Goal: Transaction & Acquisition: Purchase product/service

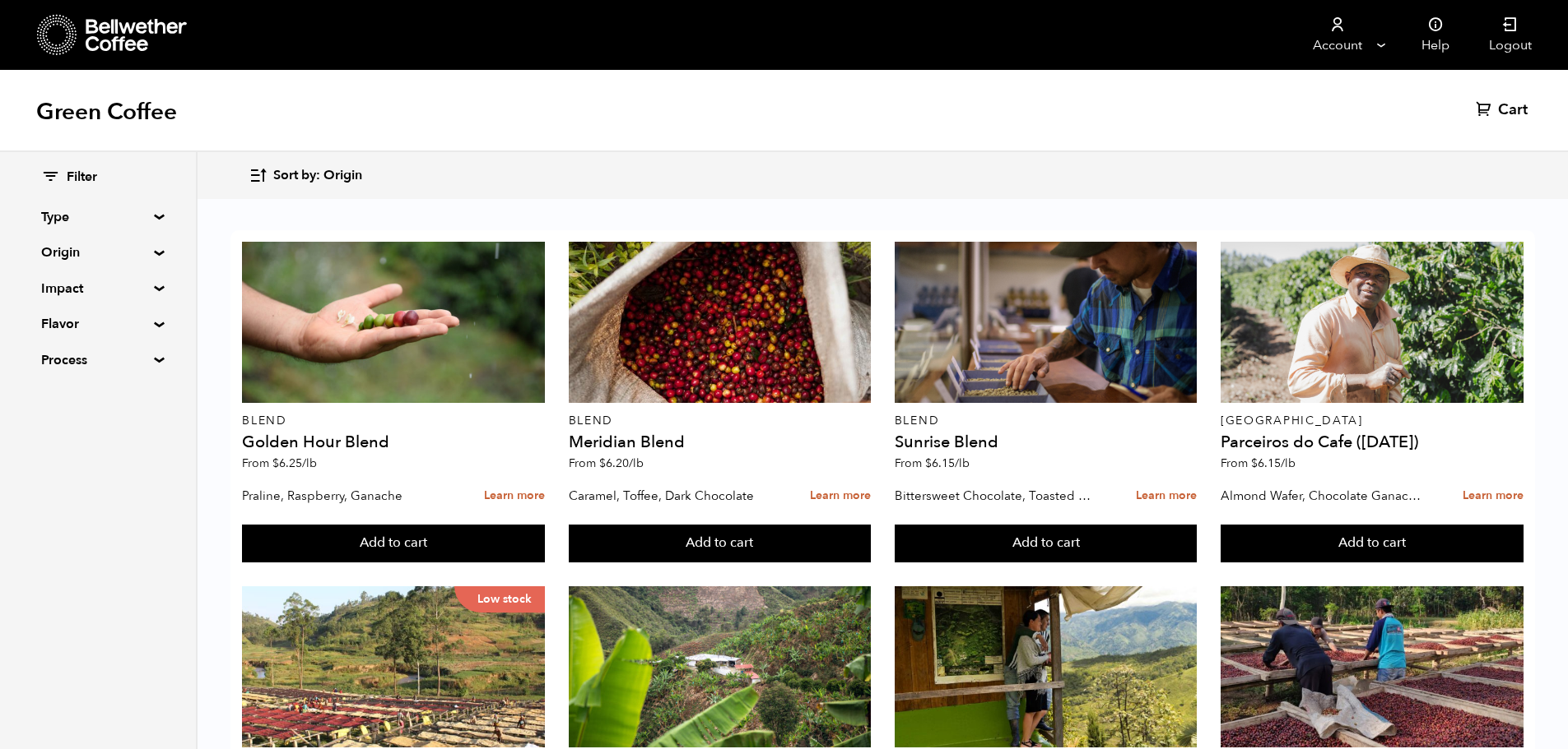
scroll to position [118, 0]
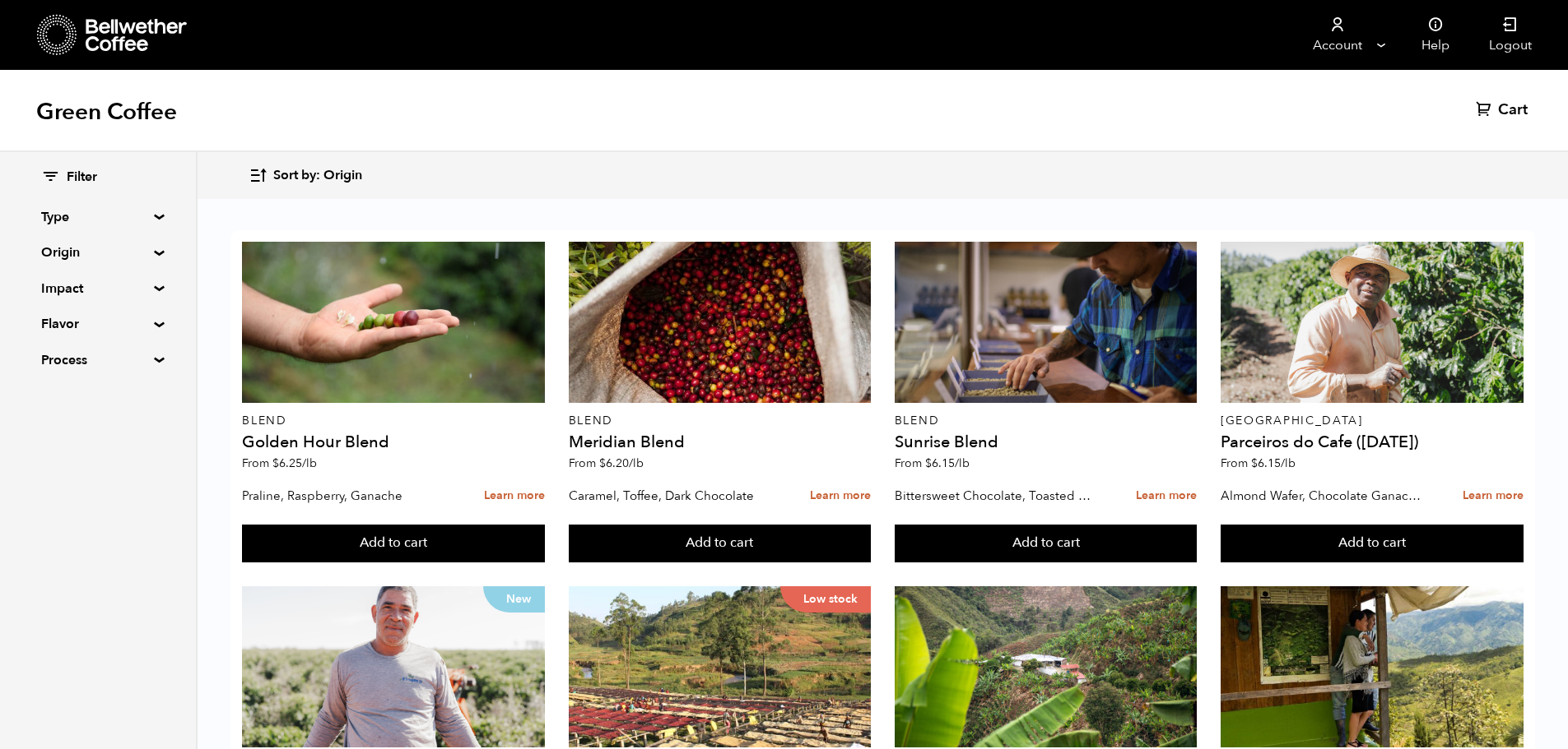
click at [121, 326] on summary "Flavor" at bounding box center [98, 324] width 113 height 20
click at [56, 352] on input "Chocolate" at bounding box center [48, 356] width 14 height 14
checkbox input "true"
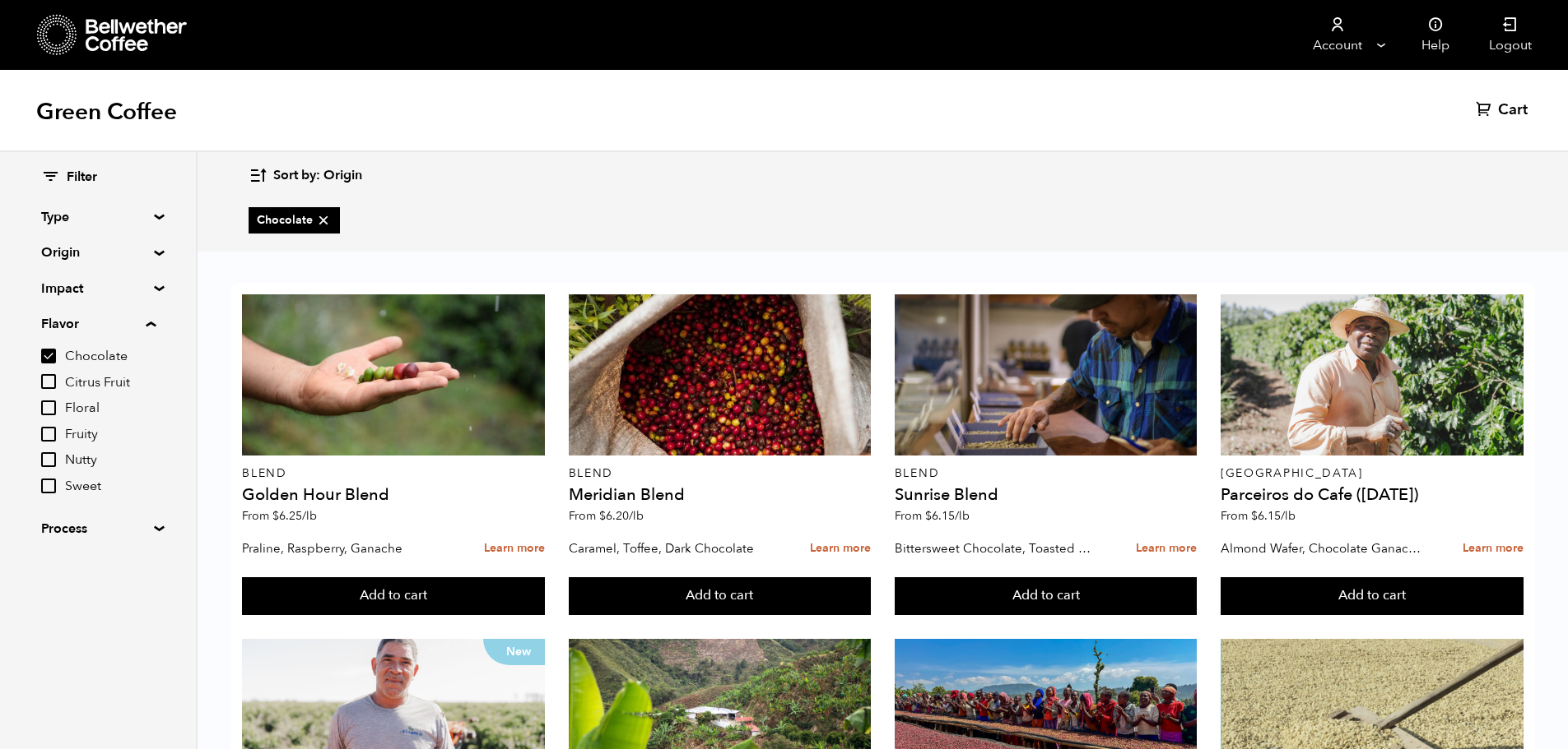
click at [154, 323] on summary "Flavor" at bounding box center [98, 324] width 114 height 20
click at [148, 360] on summary "Process" at bounding box center [98, 360] width 113 height 20
click at [148, 360] on summary "Process" at bounding box center [98, 360] width 114 height 20
click at [154, 286] on summary "Impact" at bounding box center [98, 289] width 113 height 20
click at [154, 286] on summary "Impact" at bounding box center [98, 289] width 114 height 20
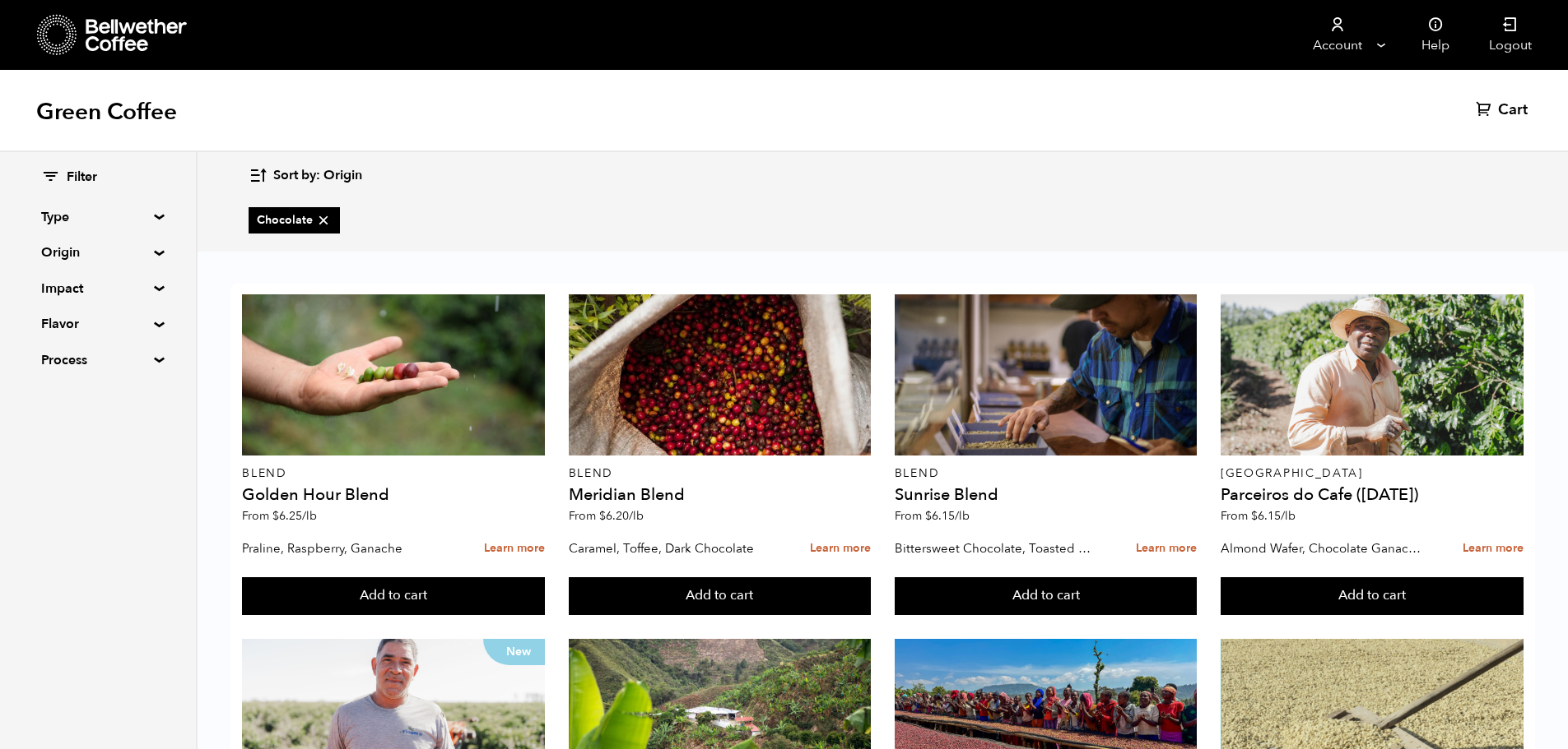
click at [154, 280] on div "Filter Type Blend Single Origin Decaf Seasonal Year Round Origin Blend Brazil B…" at bounding box center [98, 269] width 196 height 234
click at [154, 251] on summary "Origin" at bounding box center [98, 252] width 113 height 20
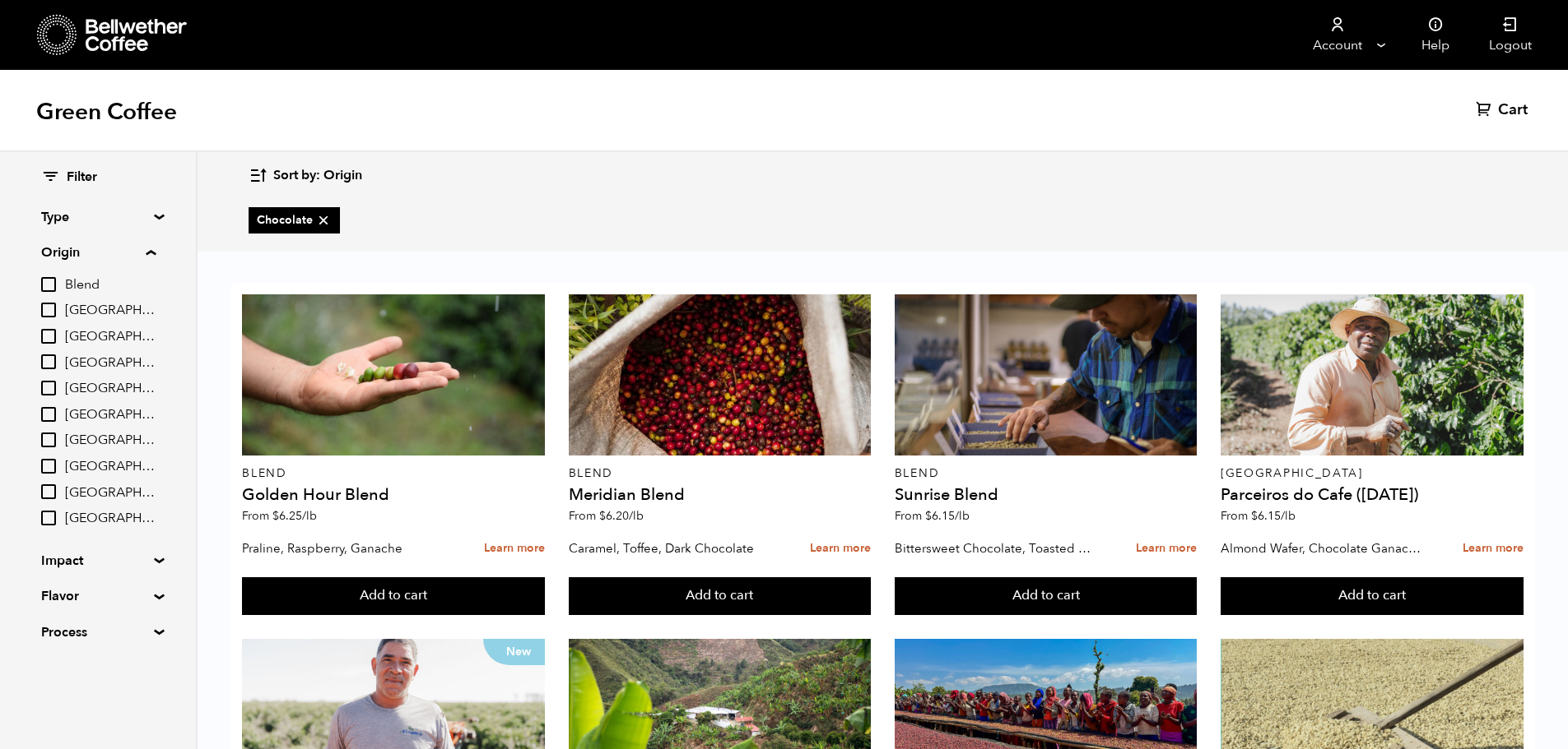
click at [55, 355] on input "[GEOGRAPHIC_DATA]" at bounding box center [48, 362] width 14 height 14
checkbox input "true"
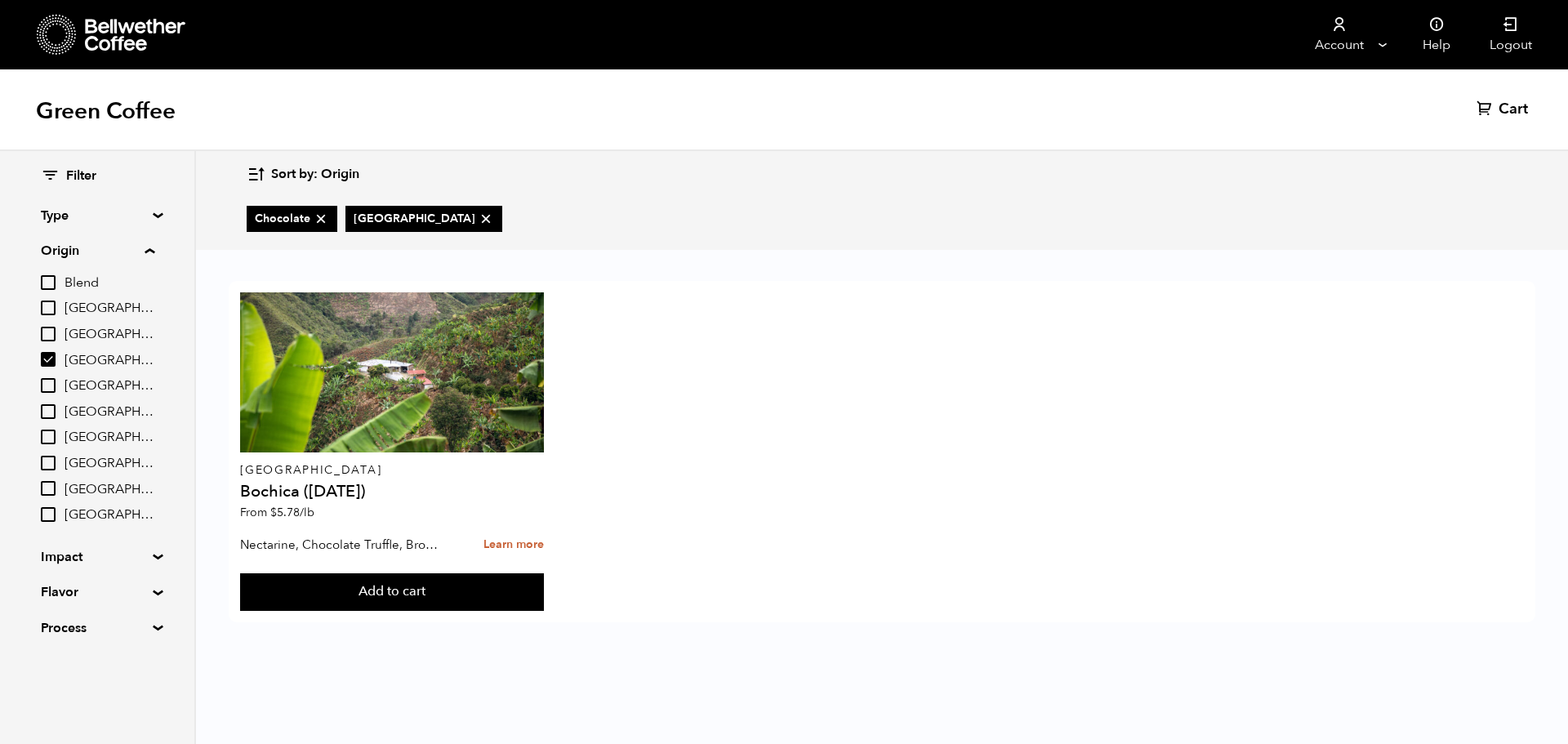
click at [50, 464] on input "[GEOGRAPHIC_DATA]" at bounding box center [48, 463] width 14 height 14
checkbox input "true"
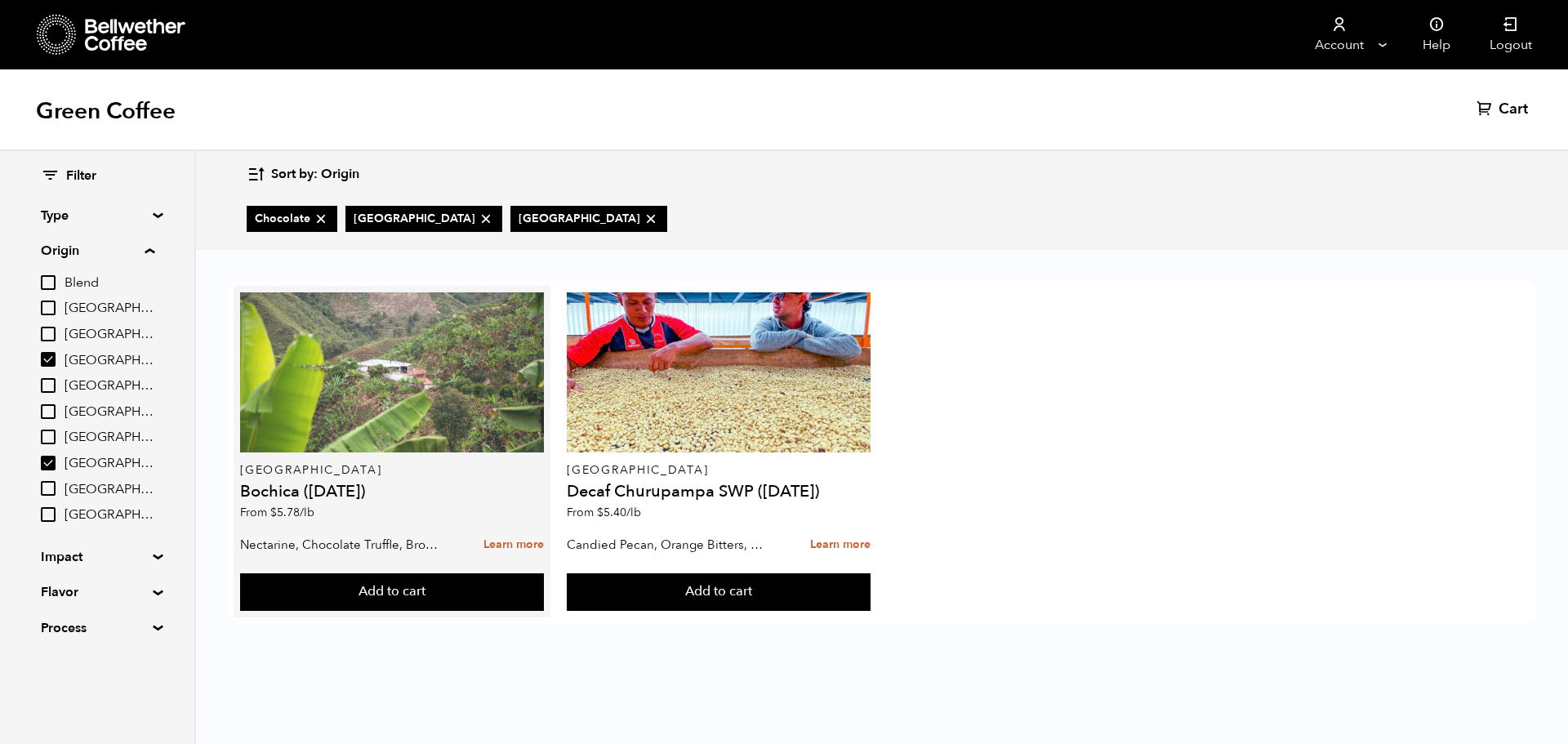
click at [370, 379] on div at bounding box center [391, 372] width 303 height 160
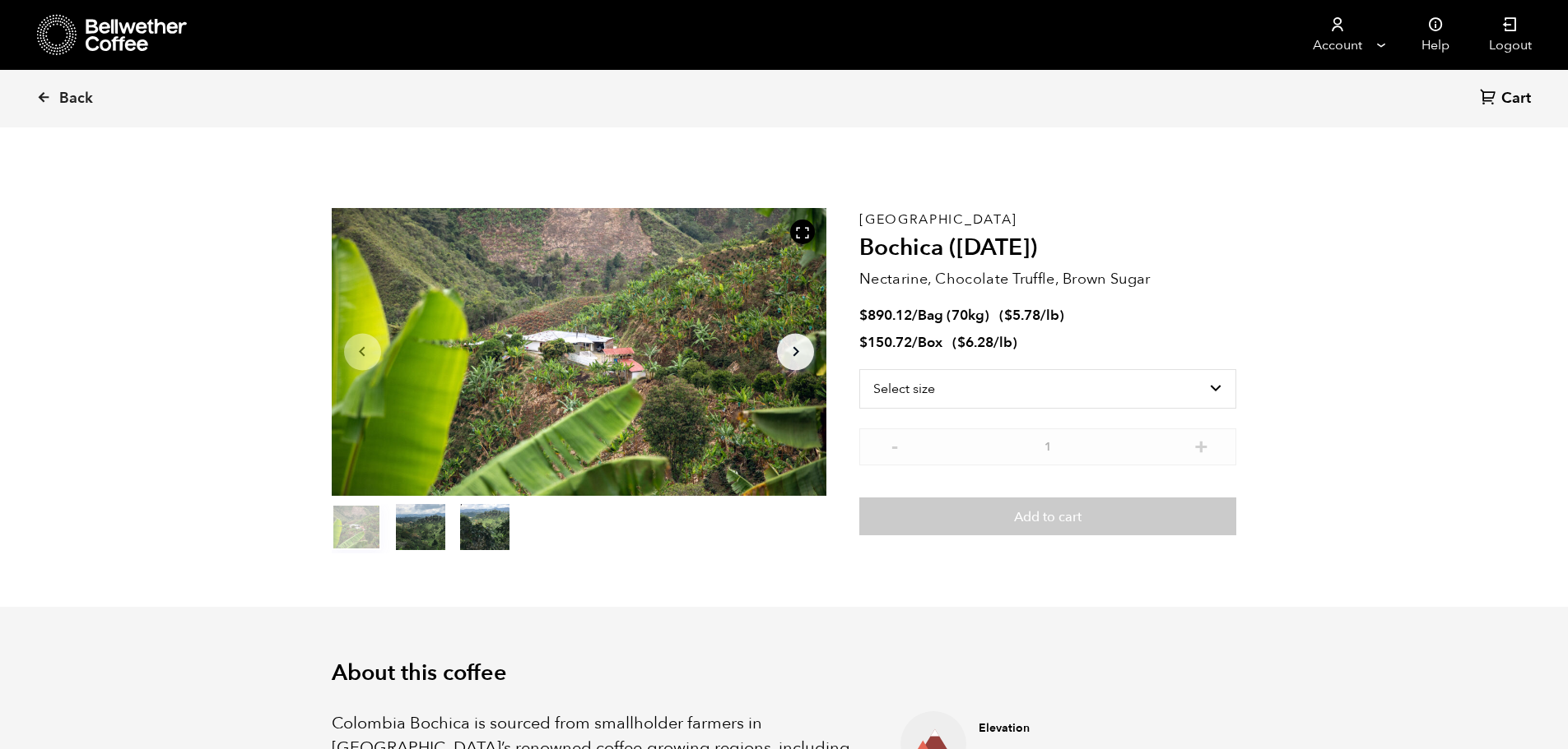
scroll to position [715, 876]
click at [982, 393] on select "Select size Bag (70kg) (154 lbs) Box (24 lbs)" at bounding box center [1047, 388] width 377 height 39
select select "bag"
click at [859, 369] on select "Select size Bag (70kg) (154 lbs) Box (24 lbs)" at bounding box center [1047, 388] width 377 height 39
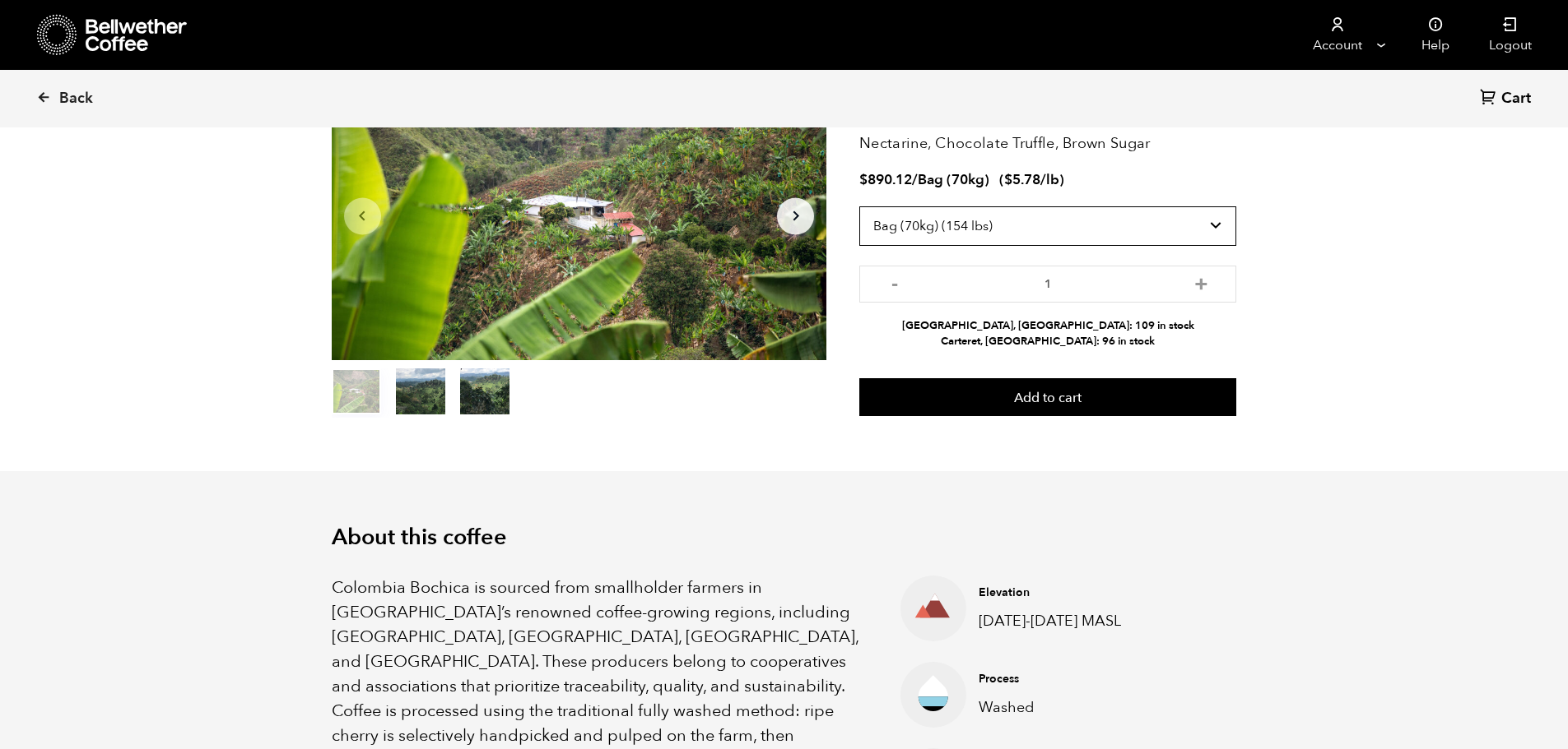
scroll to position [0, 0]
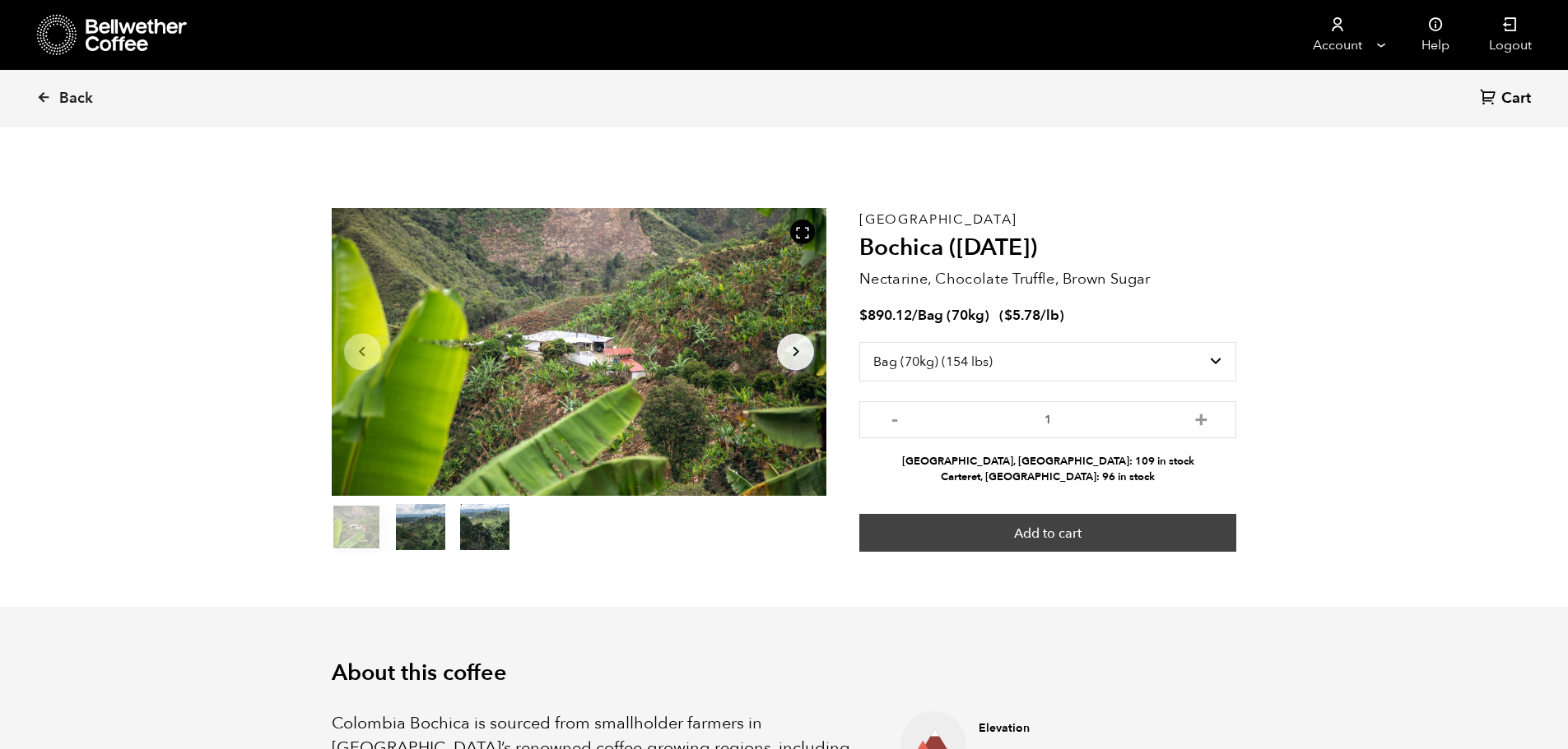
click at [1014, 534] on button "Add to cart" at bounding box center [1047, 532] width 377 height 37
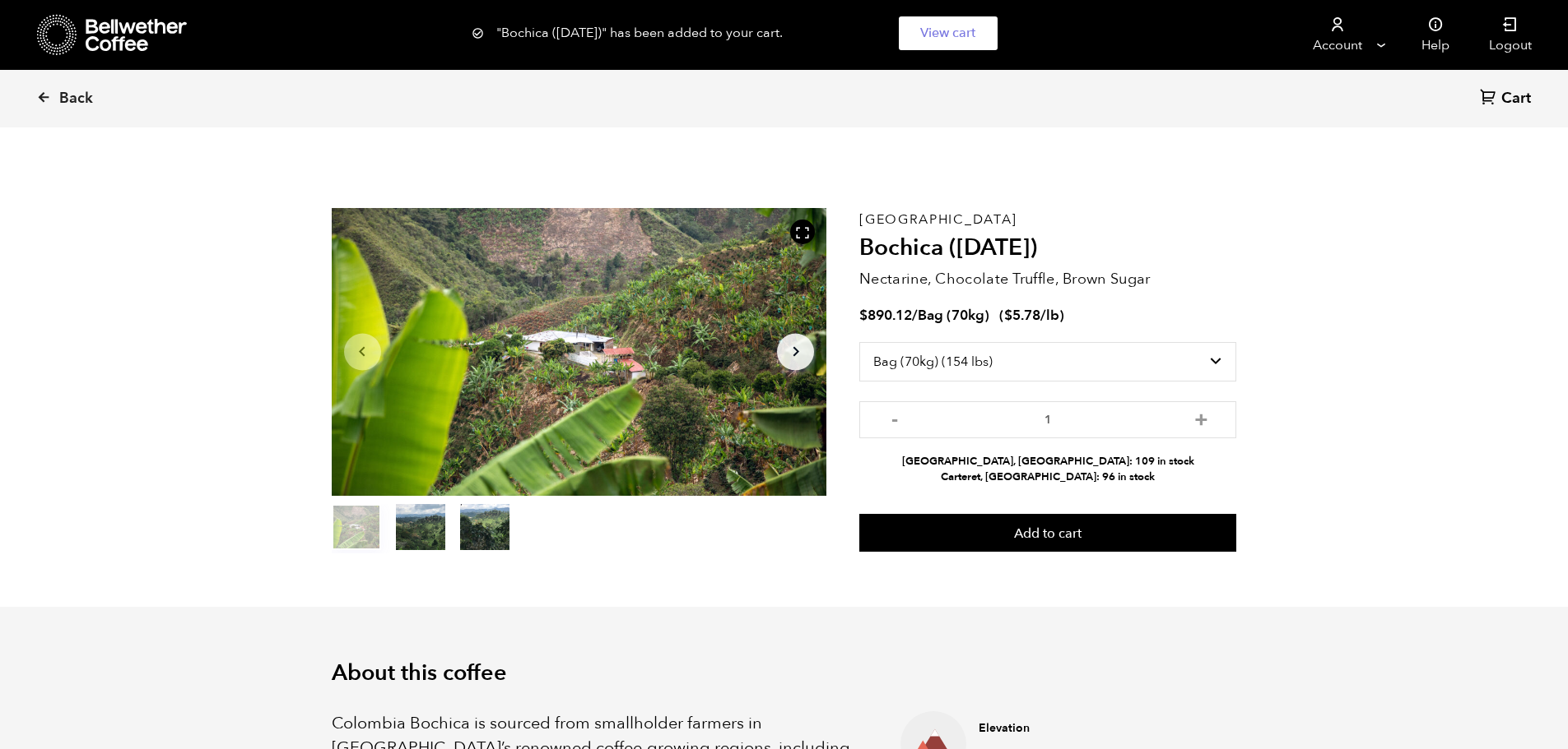
click at [1509, 93] on span "Cart" at bounding box center [1515, 99] width 30 height 20
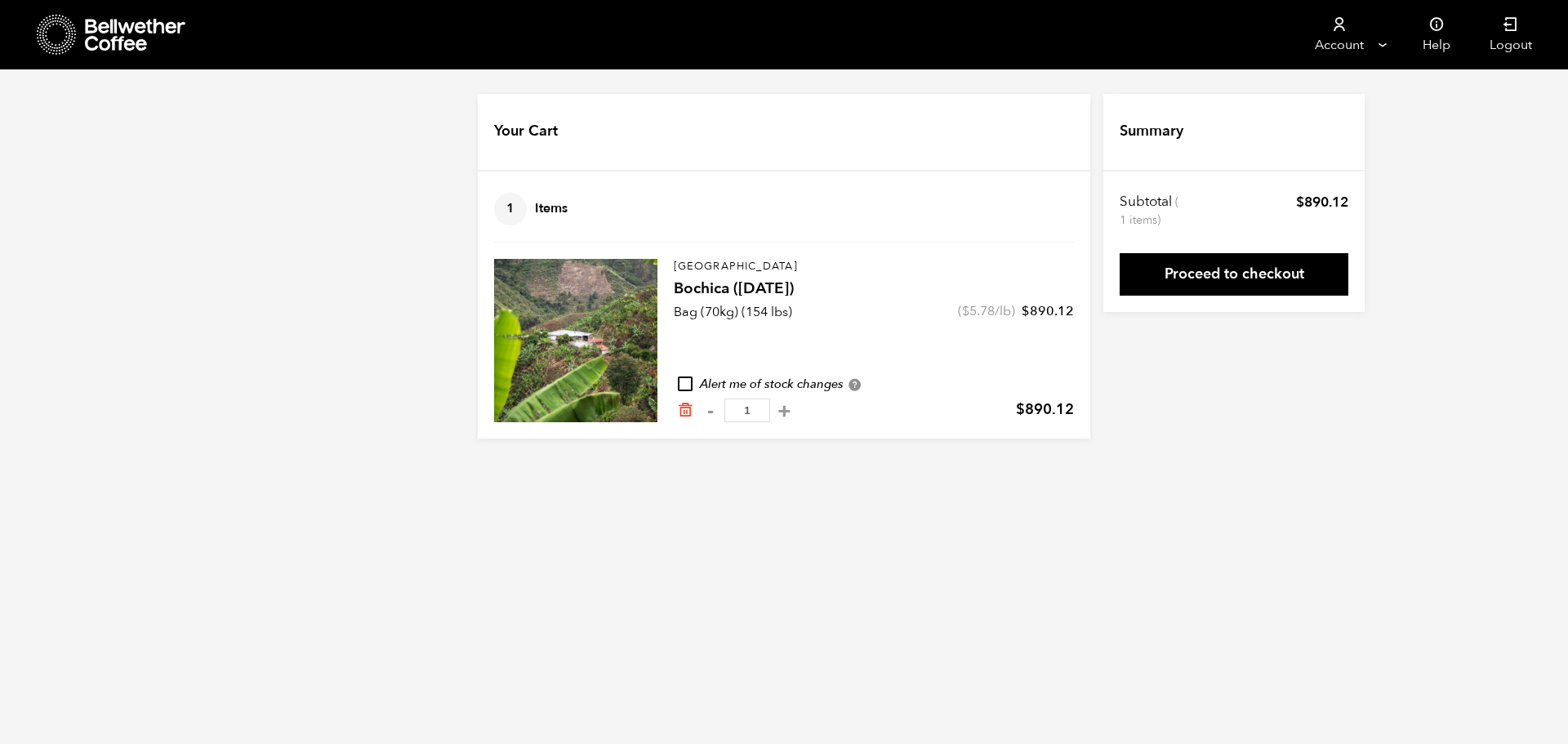
click at [1227, 274] on link "Proceed to checkout" at bounding box center [1234, 274] width 228 height 43
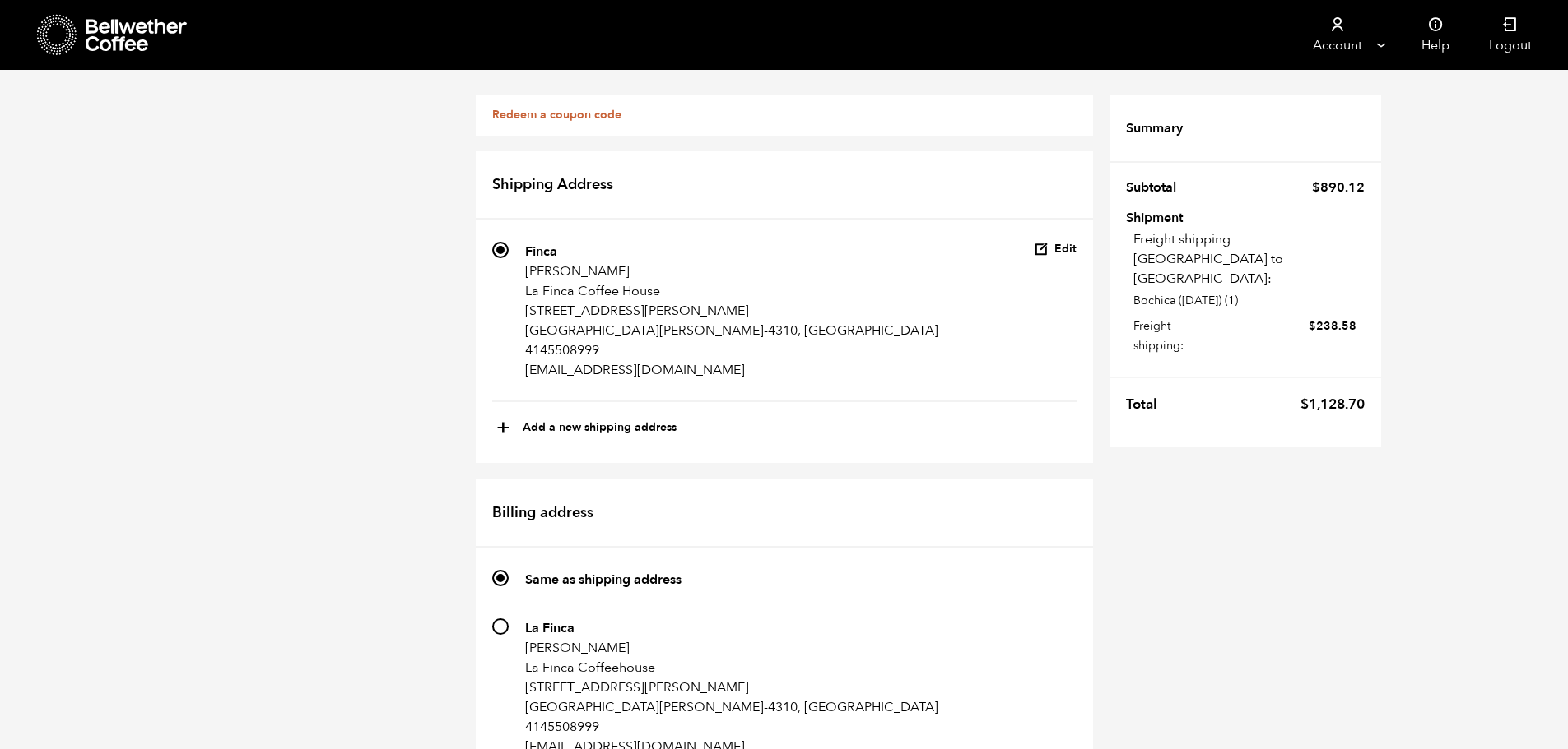
scroll to position [575, 0]
radio input "true"
